Goal: Task Accomplishment & Management: Use online tool/utility

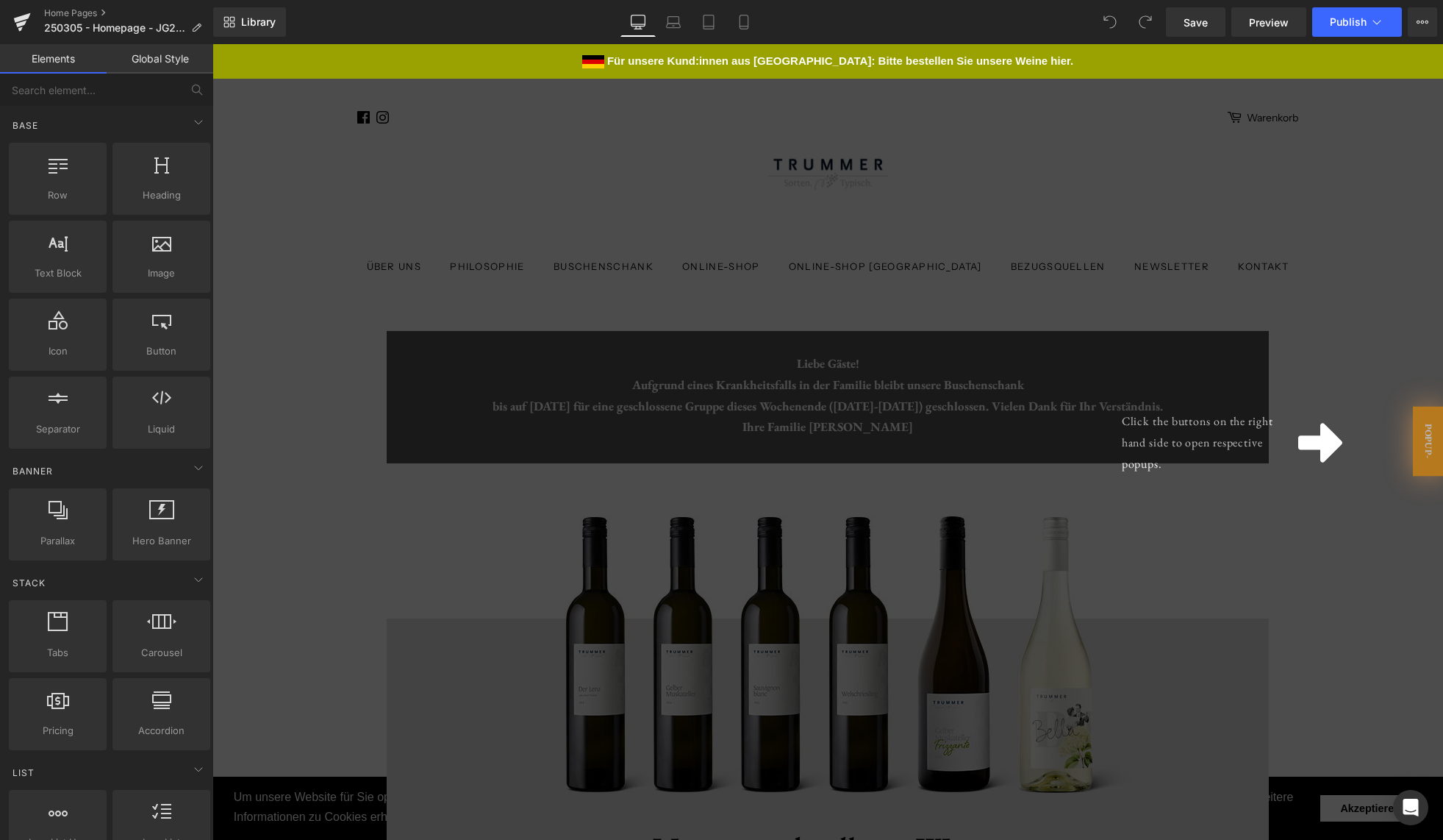
scroll to position [188, 0]
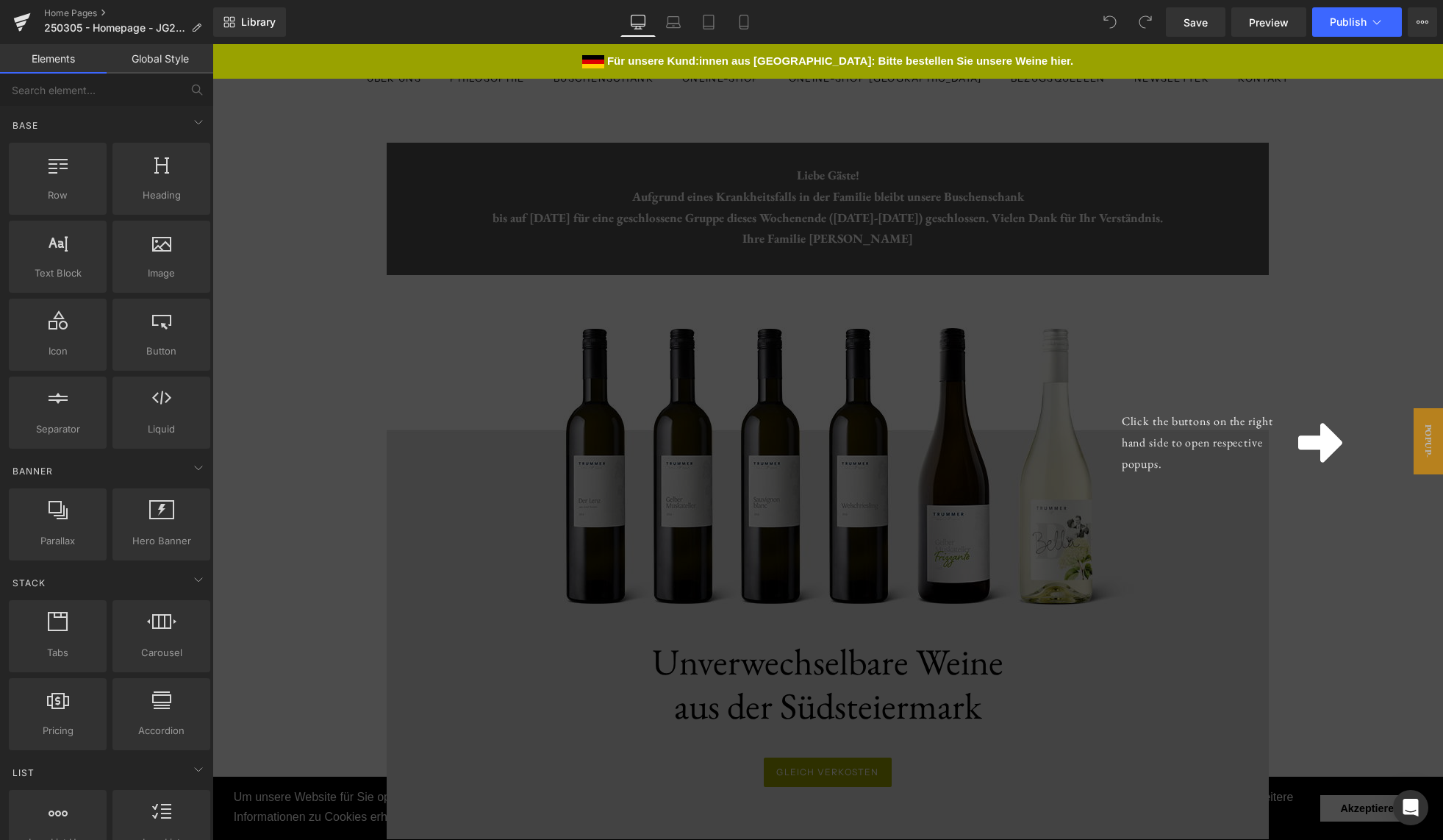
click at [1269, 256] on div "Click the buttons on the right hand side to open respective popups." at bounding box center [828, 441] width 1231 height 795
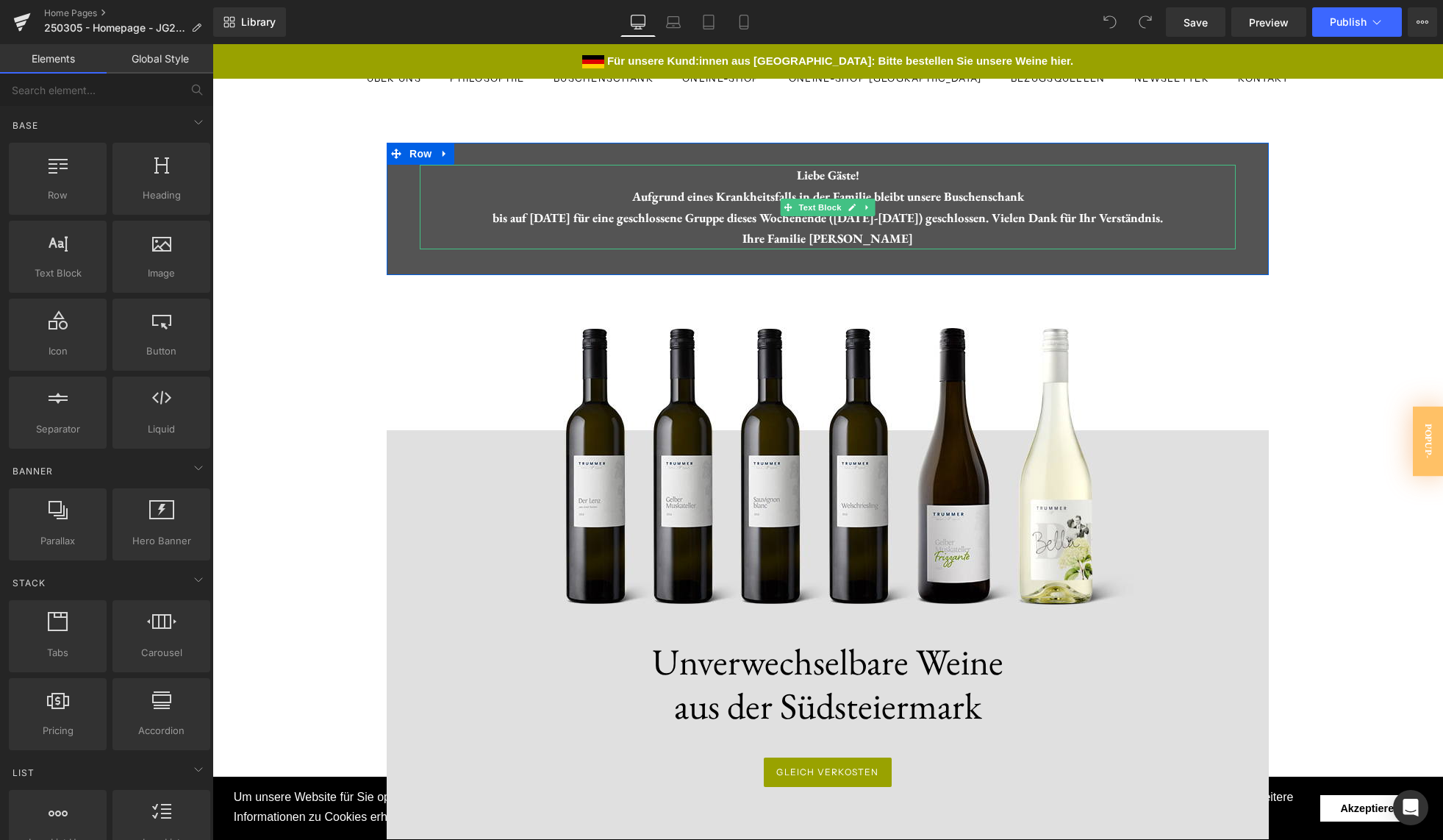
click at [955, 224] on div "Liebe Gäste! Aufgrund eines Krankheitsfalls in der Familie bleibt unsere Busche…" at bounding box center [828, 207] width 816 height 85
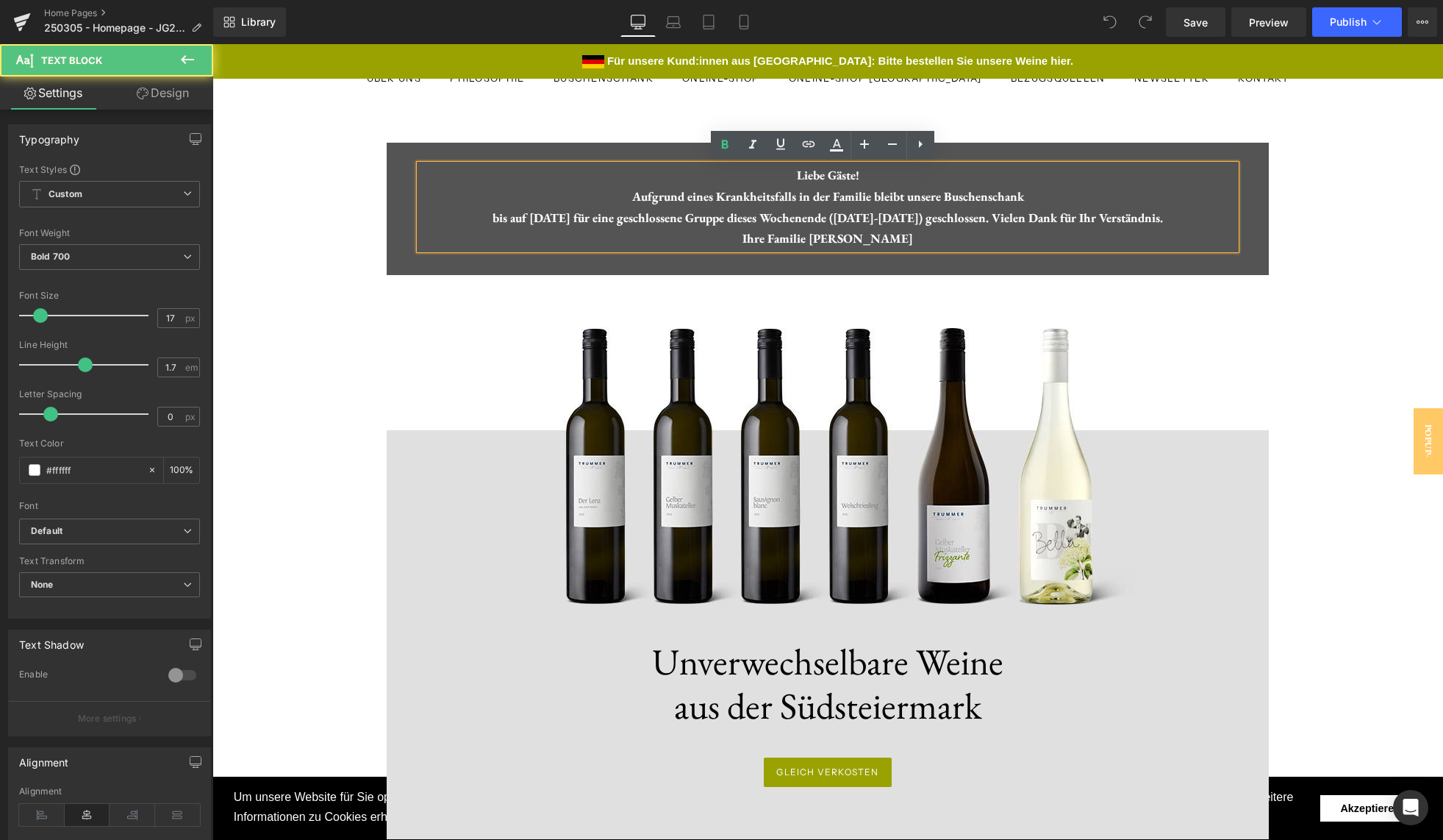
click at [802, 202] on div "Liebe Gäste! Aufgrund eines Krankheitsfalls in der Familie bleibt unsere Busche…" at bounding box center [828, 207] width 816 height 85
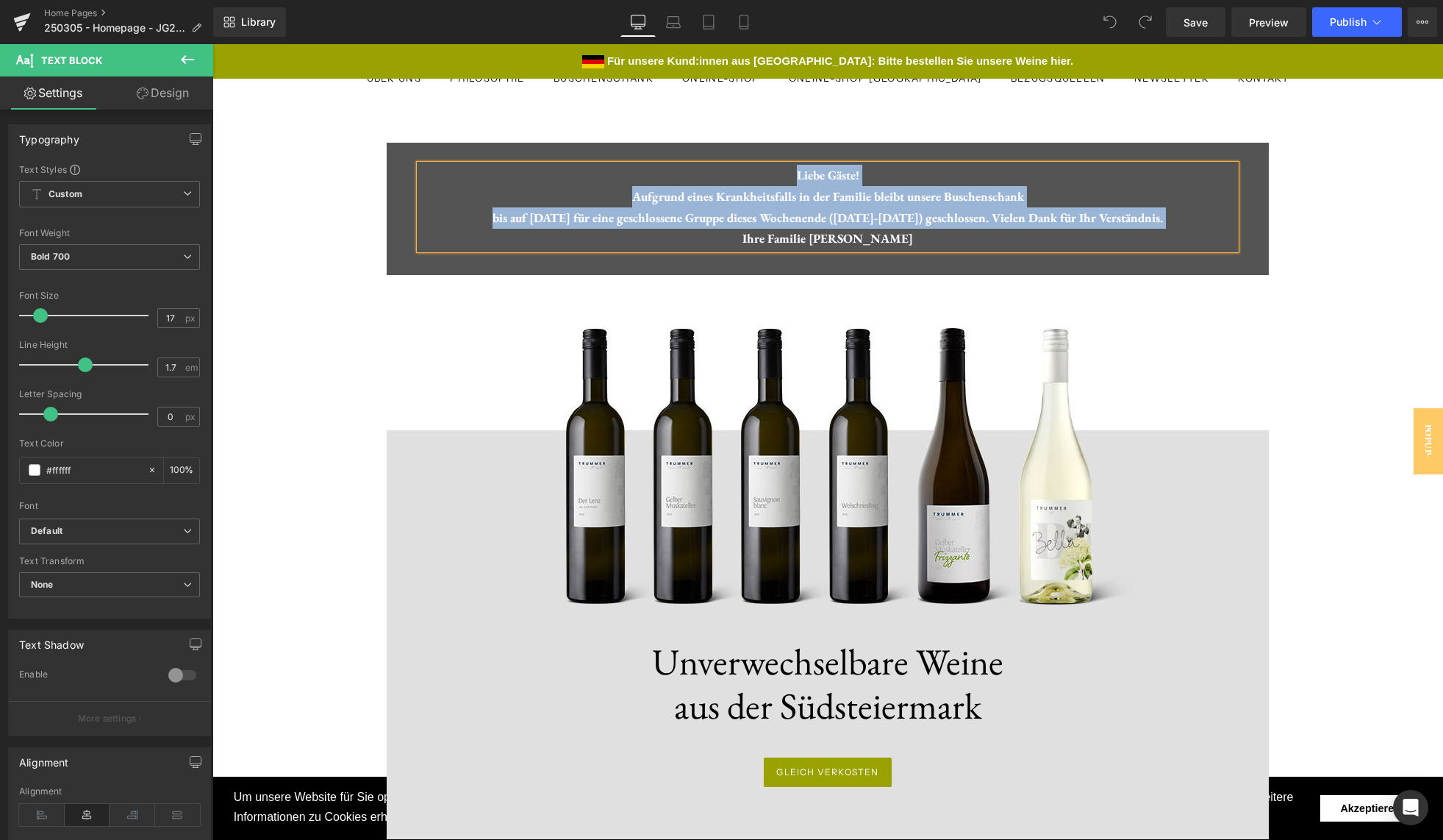
paste div
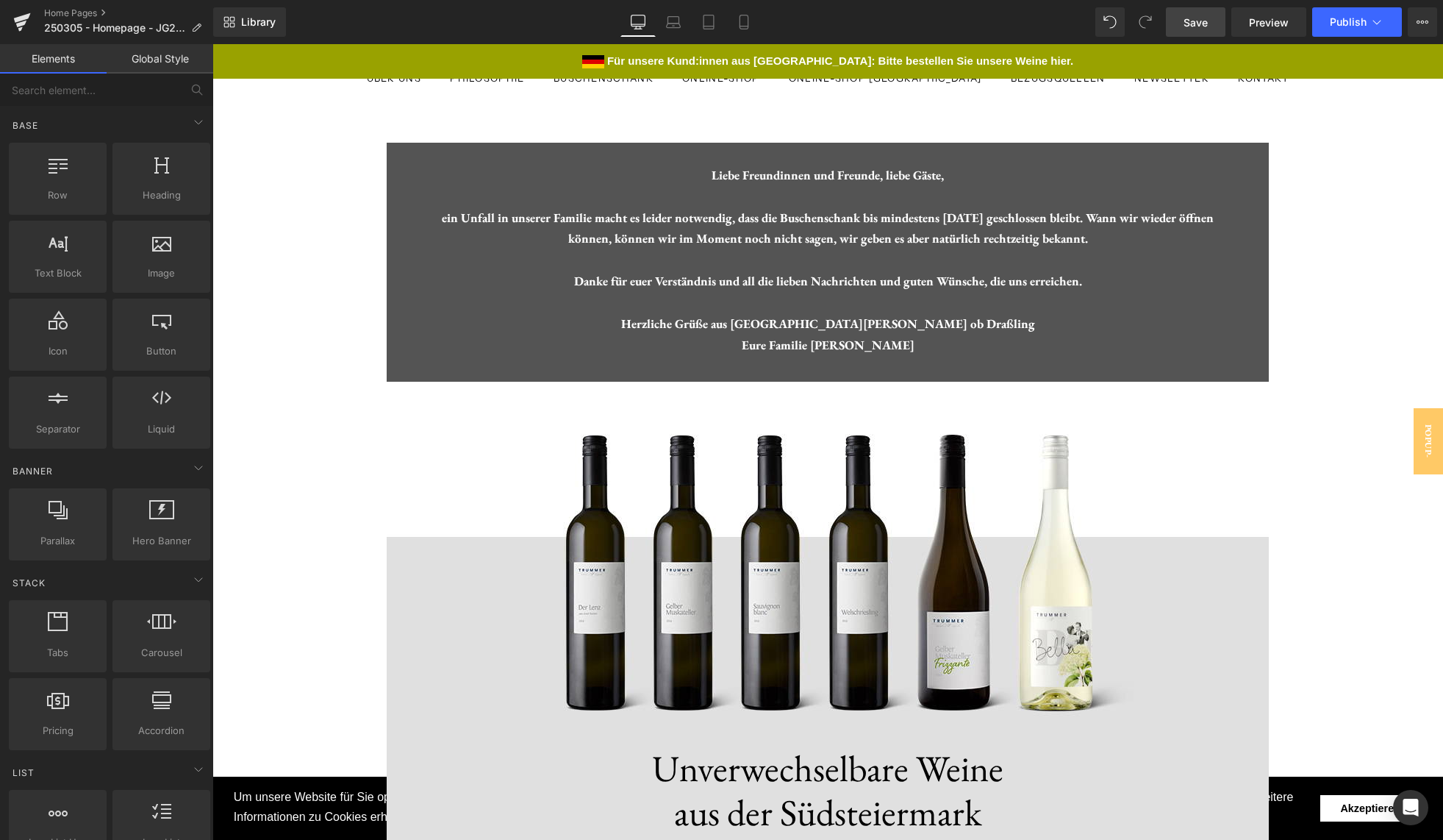
click at [1198, 19] on span "Save" at bounding box center [1196, 22] width 24 height 15
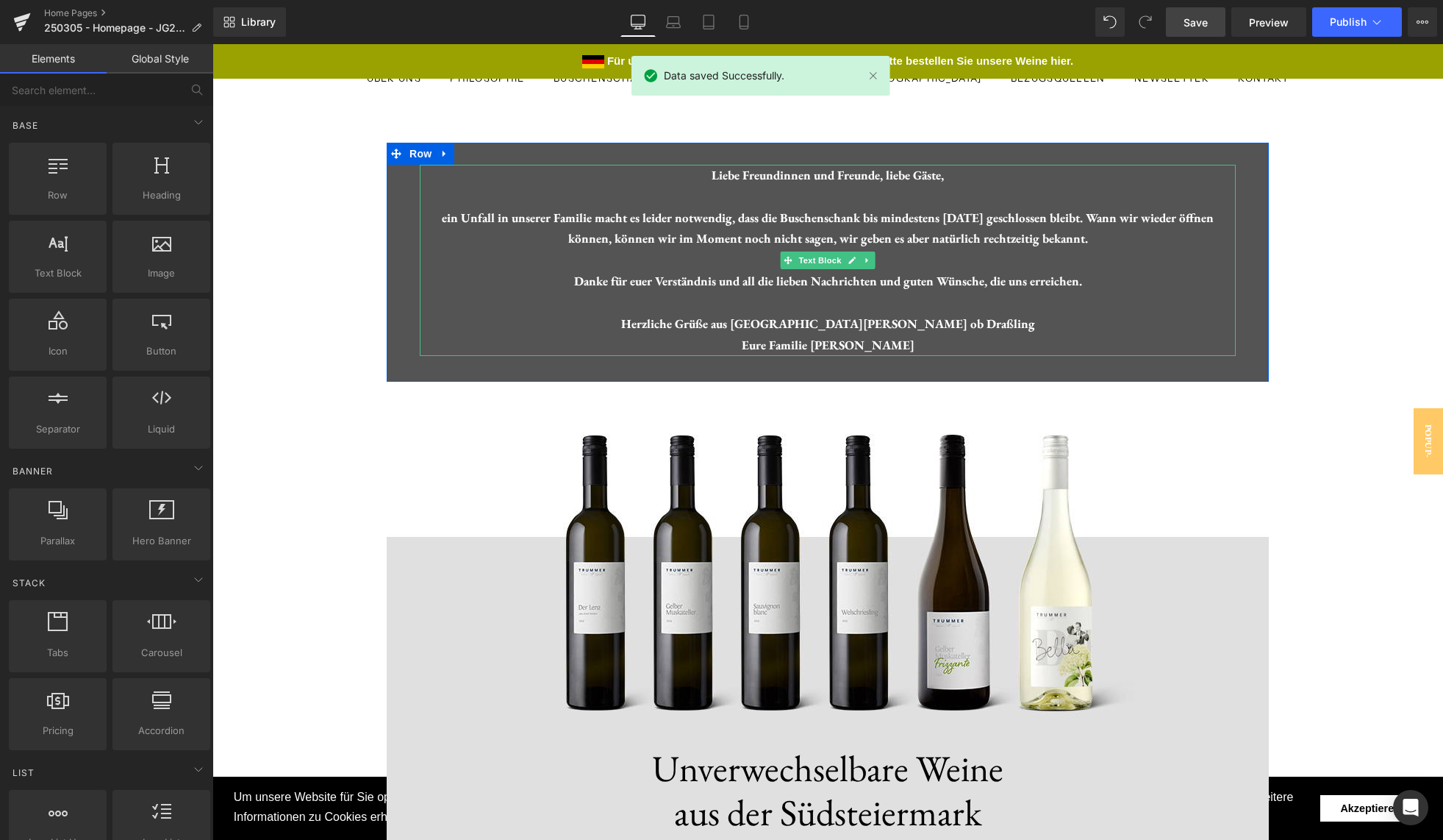
click at [1036, 173] on div "Liebe Freundinnen und Freunde, liebe Gäste, ein Unfall in unserer Familie macht…" at bounding box center [828, 260] width 816 height 191
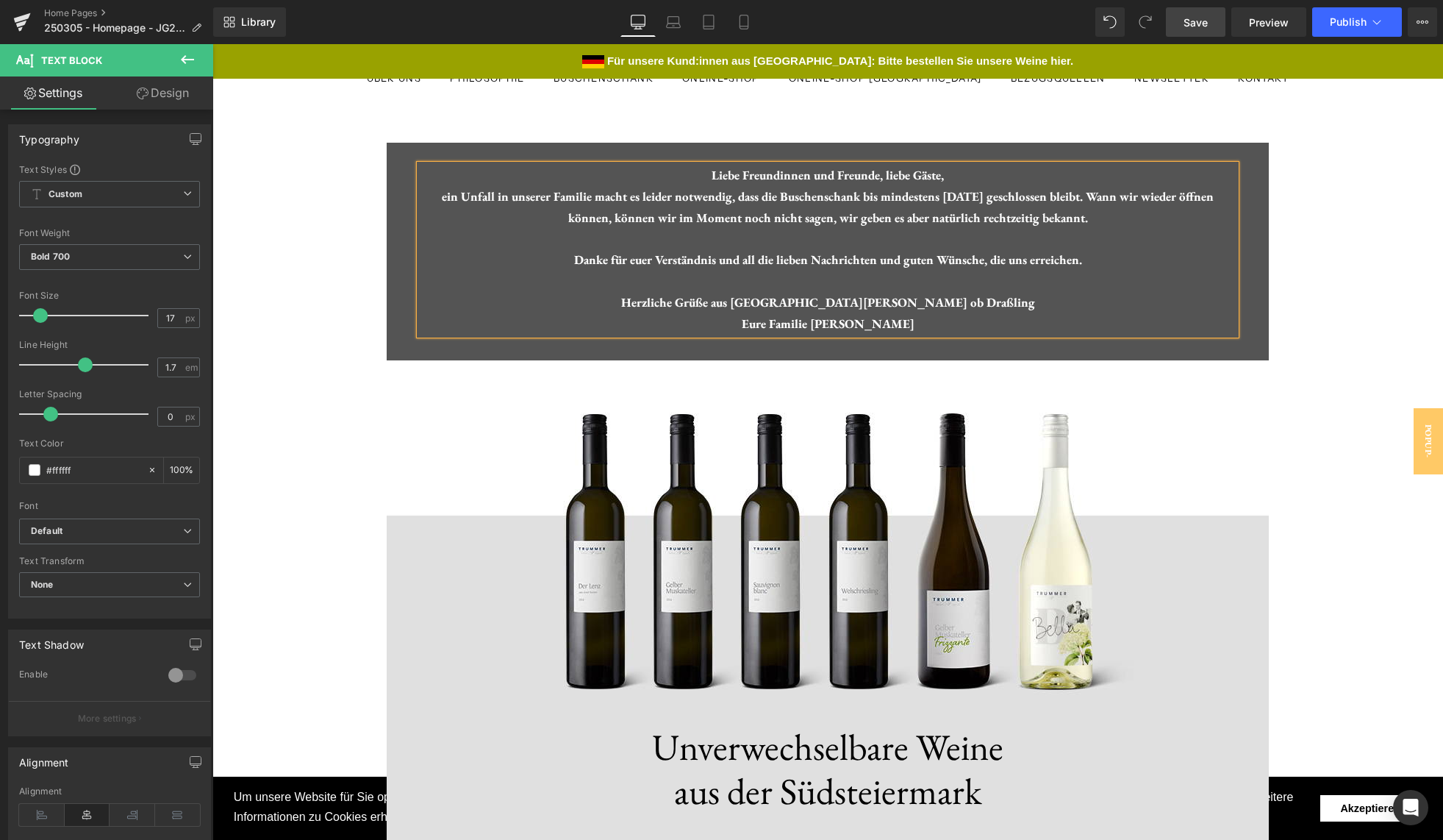
click at [1117, 218] on div "Liebe Freundinnen und Freunde, liebe Gäste, ein Unfall in unserer Familie macht…" at bounding box center [828, 249] width 816 height 170
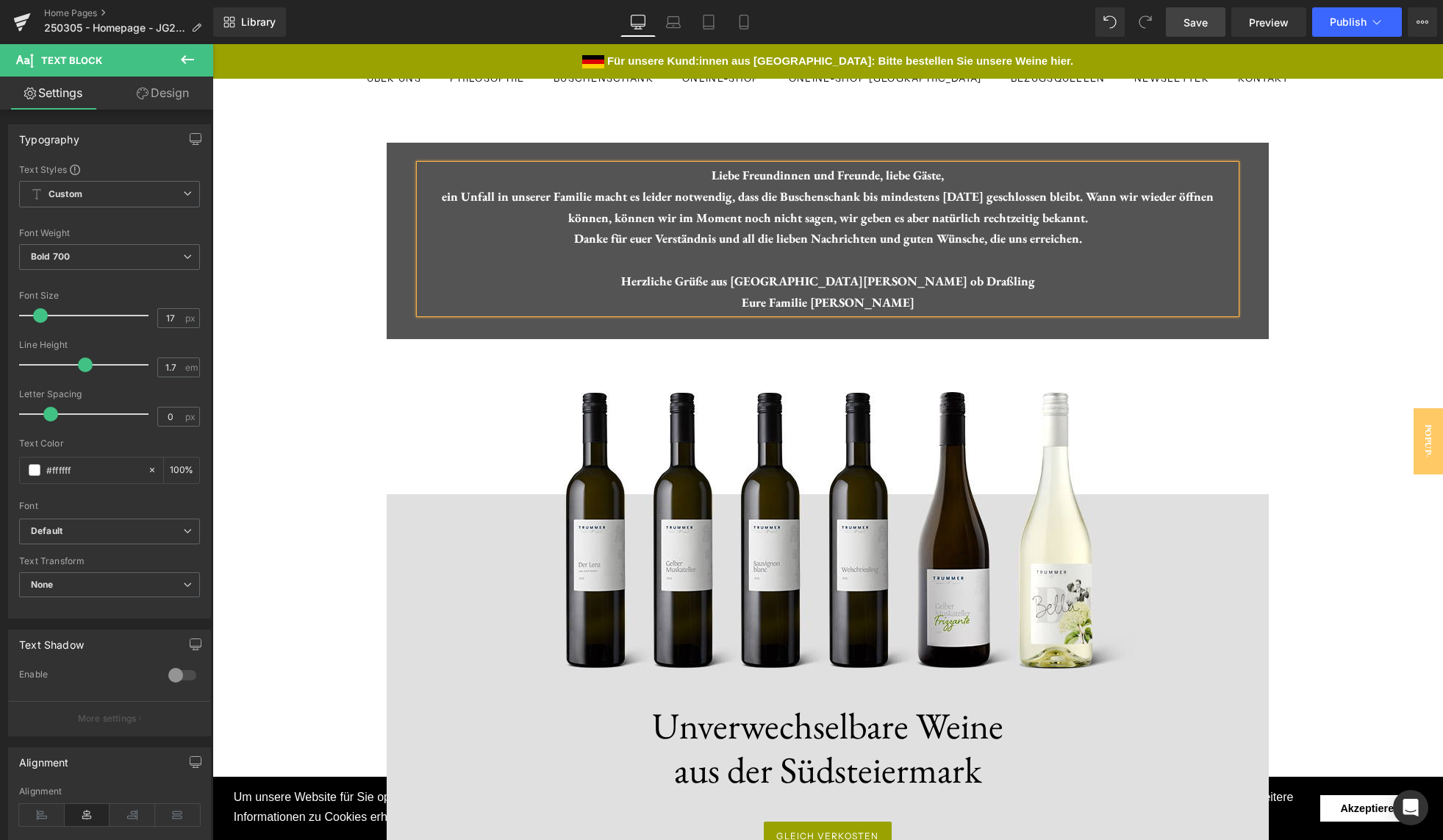
click at [1105, 240] on div "Liebe Freundinnen und Freunde, liebe Gäste, ein Unfall in unserer Familie macht…" at bounding box center [828, 238] width 816 height 148
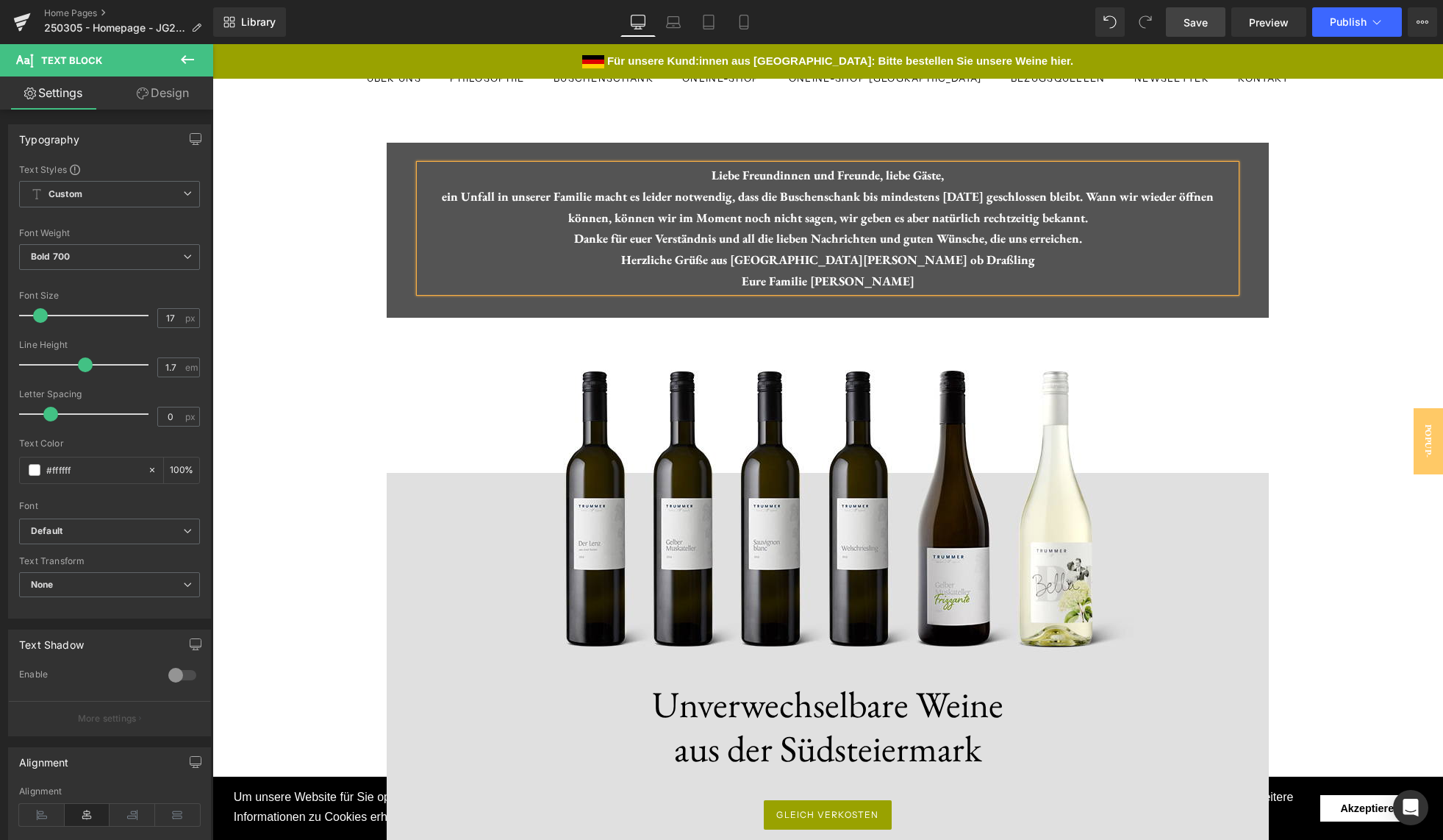
click at [1205, 24] on span "Save" at bounding box center [1196, 22] width 24 height 15
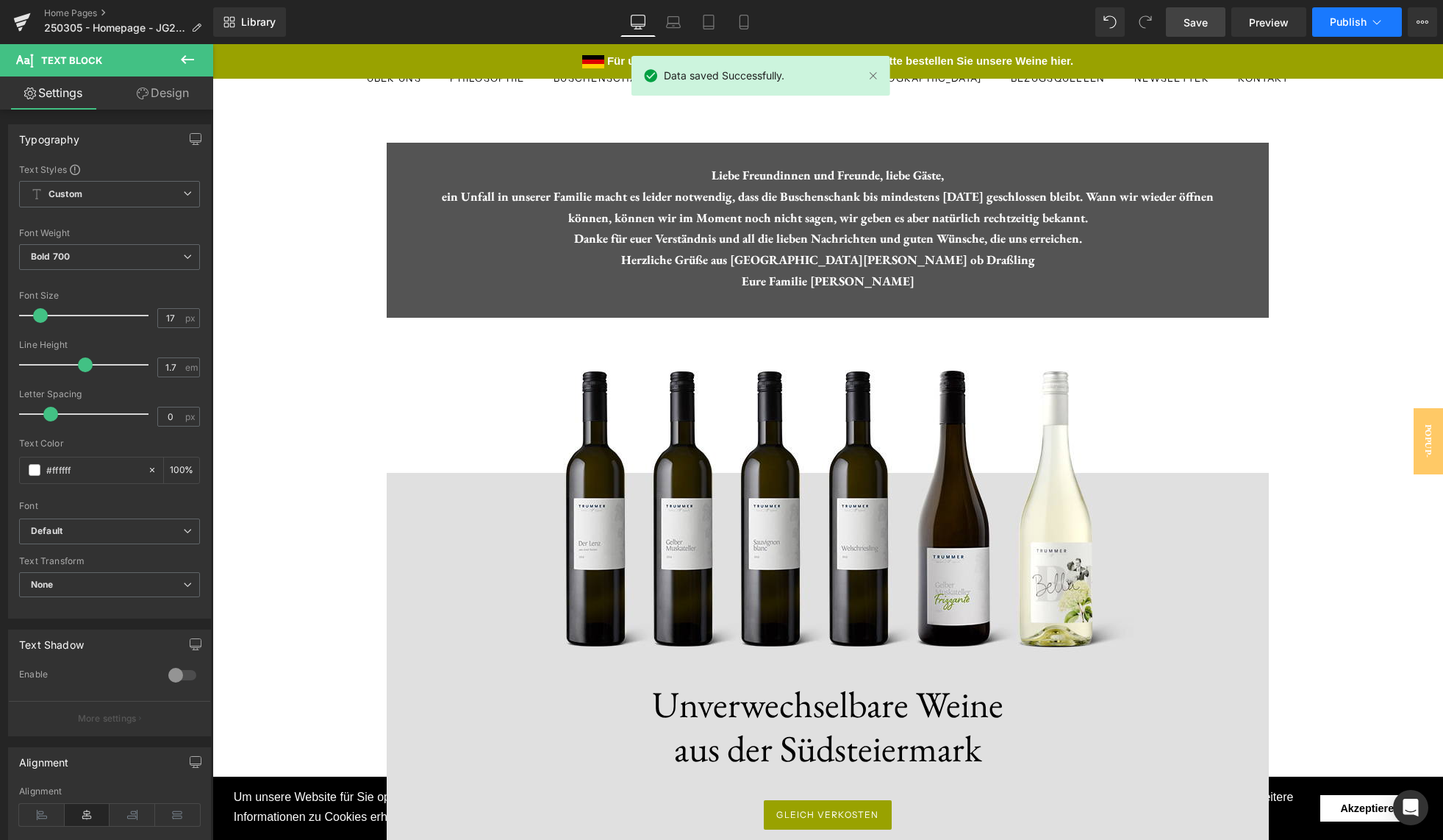
click at [1346, 19] on span "Publish" at bounding box center [1348, 22] width 37 height 11
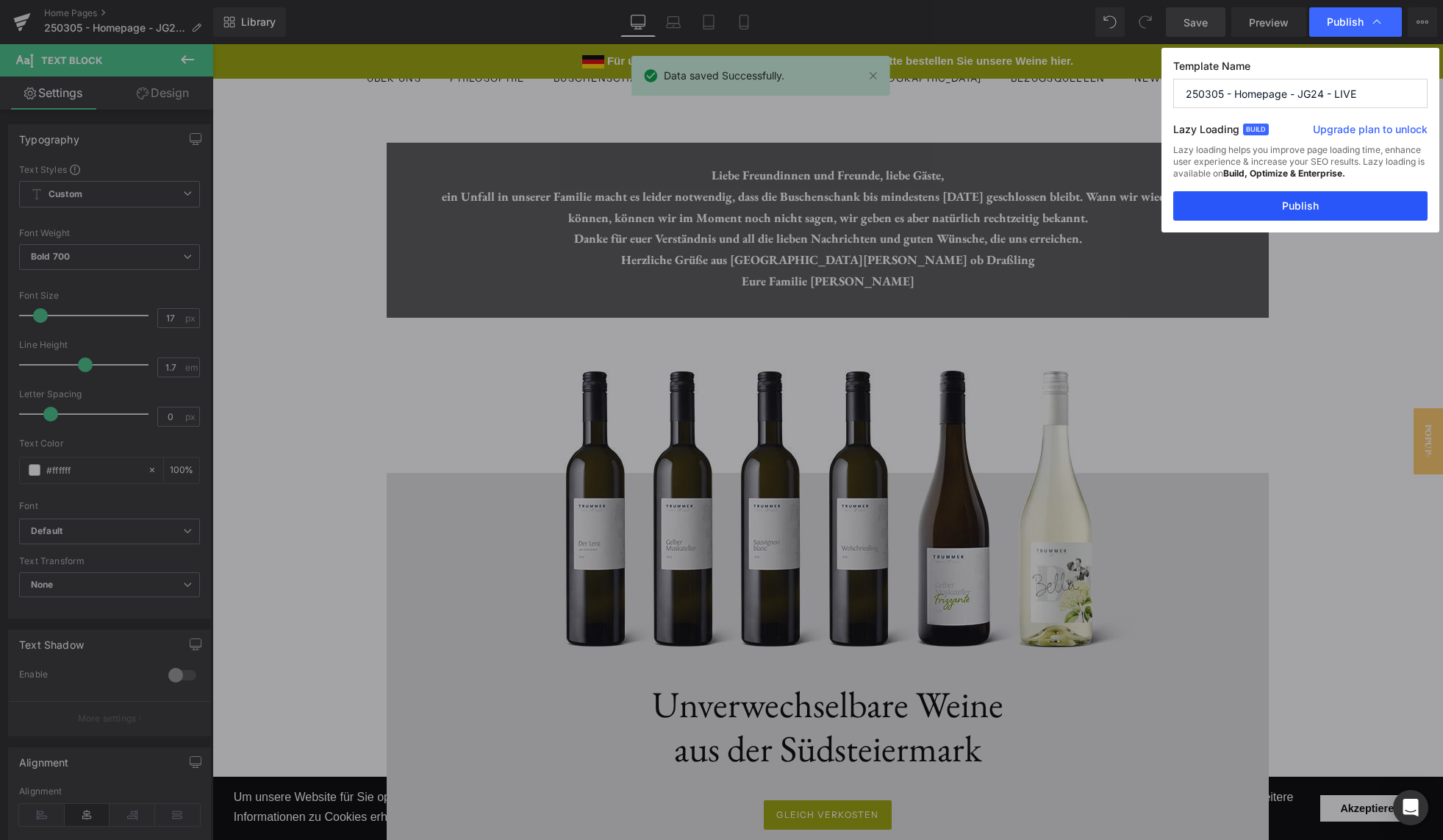
drag, startPoint x: 1337, startPoint y: 217, endPoint x: 1125, endPoint y: 172, distance: 216.7
click at [1337, 217] on button "Publish" at bounding box center [1301, 206] width 255 height 29
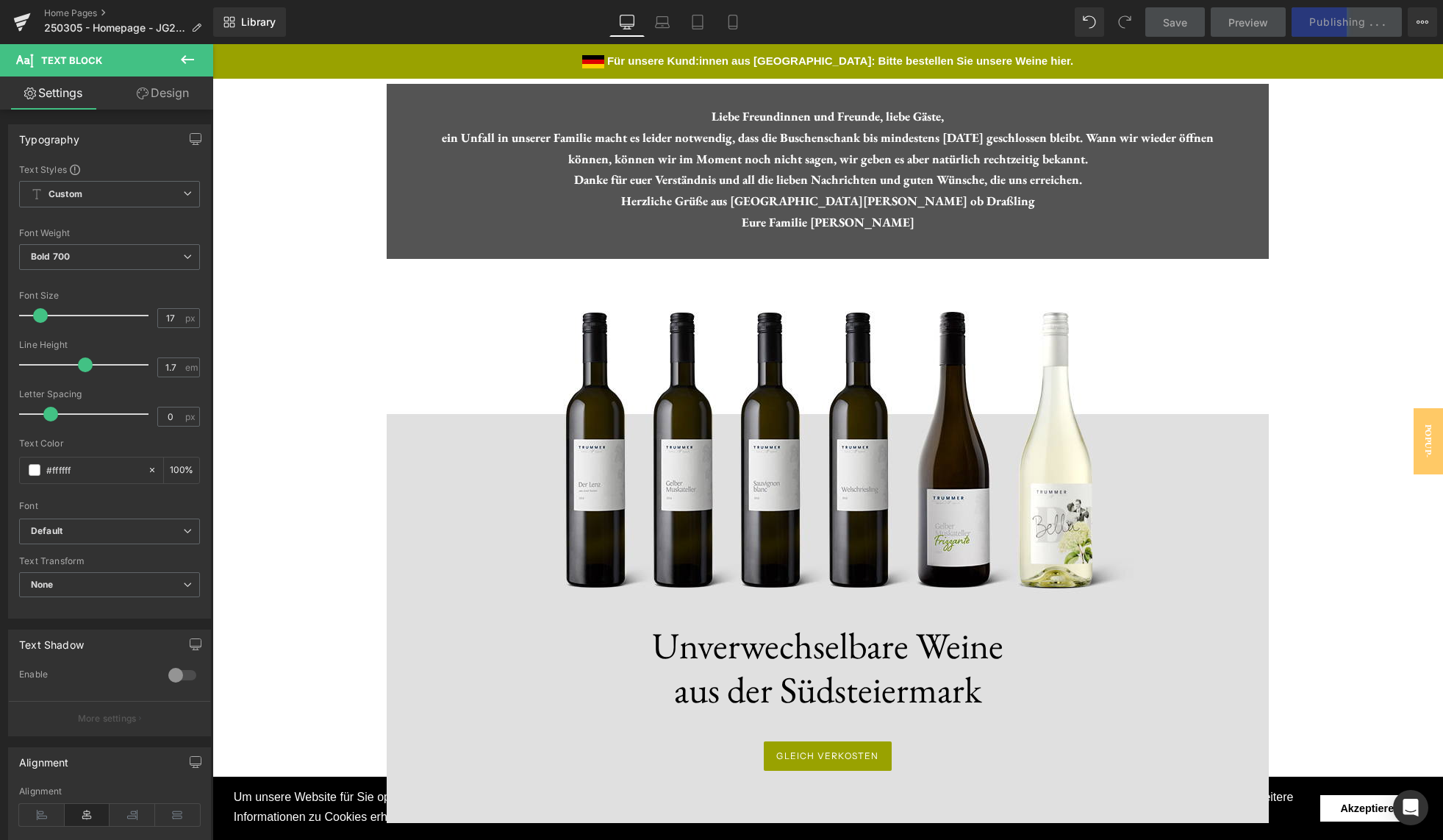
scroll to position [0, 0]
